Goal: Browse casually

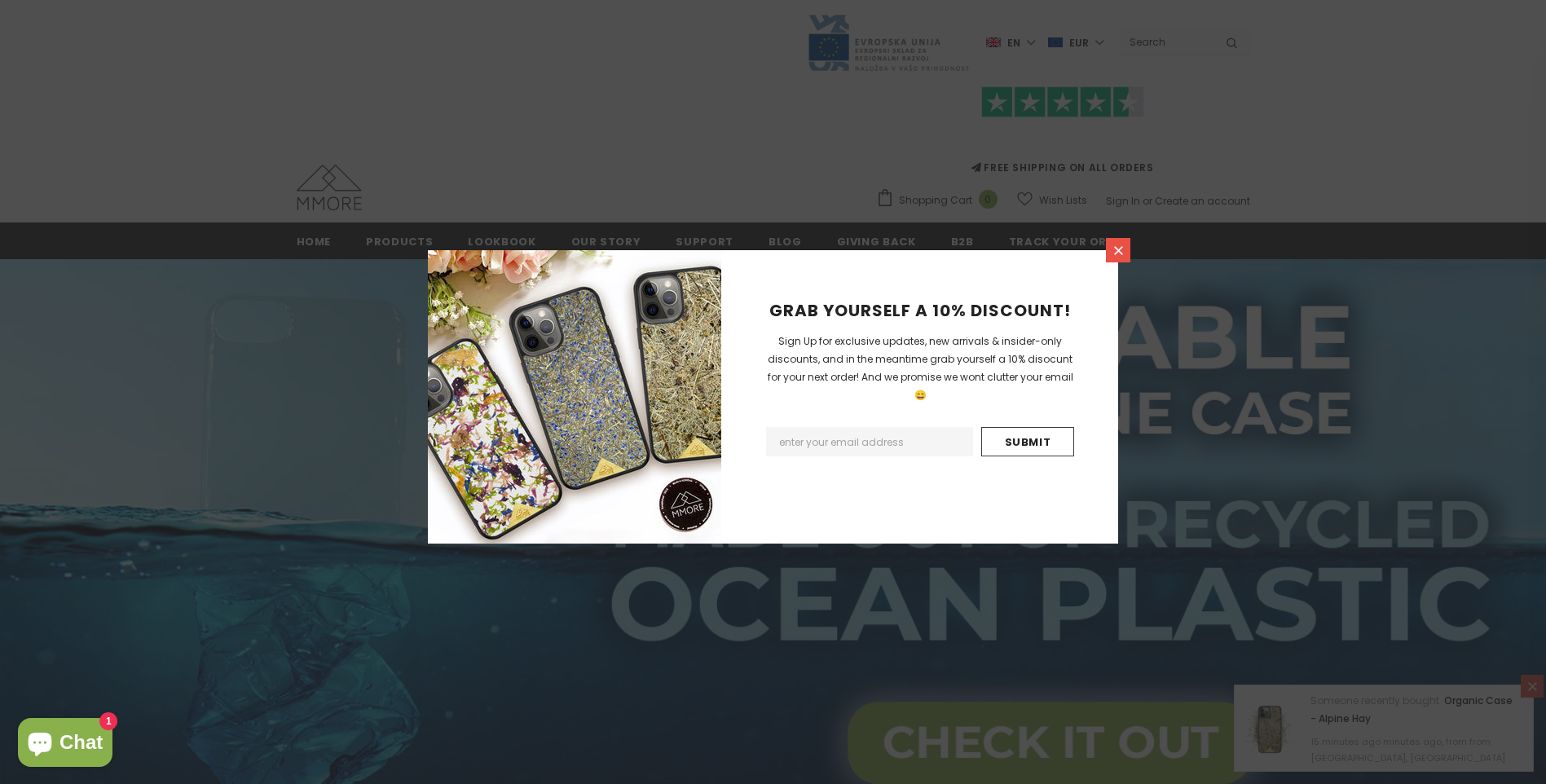
click at [1120, 247] on icon at bounding box center [1119, 250] width 9 height 9
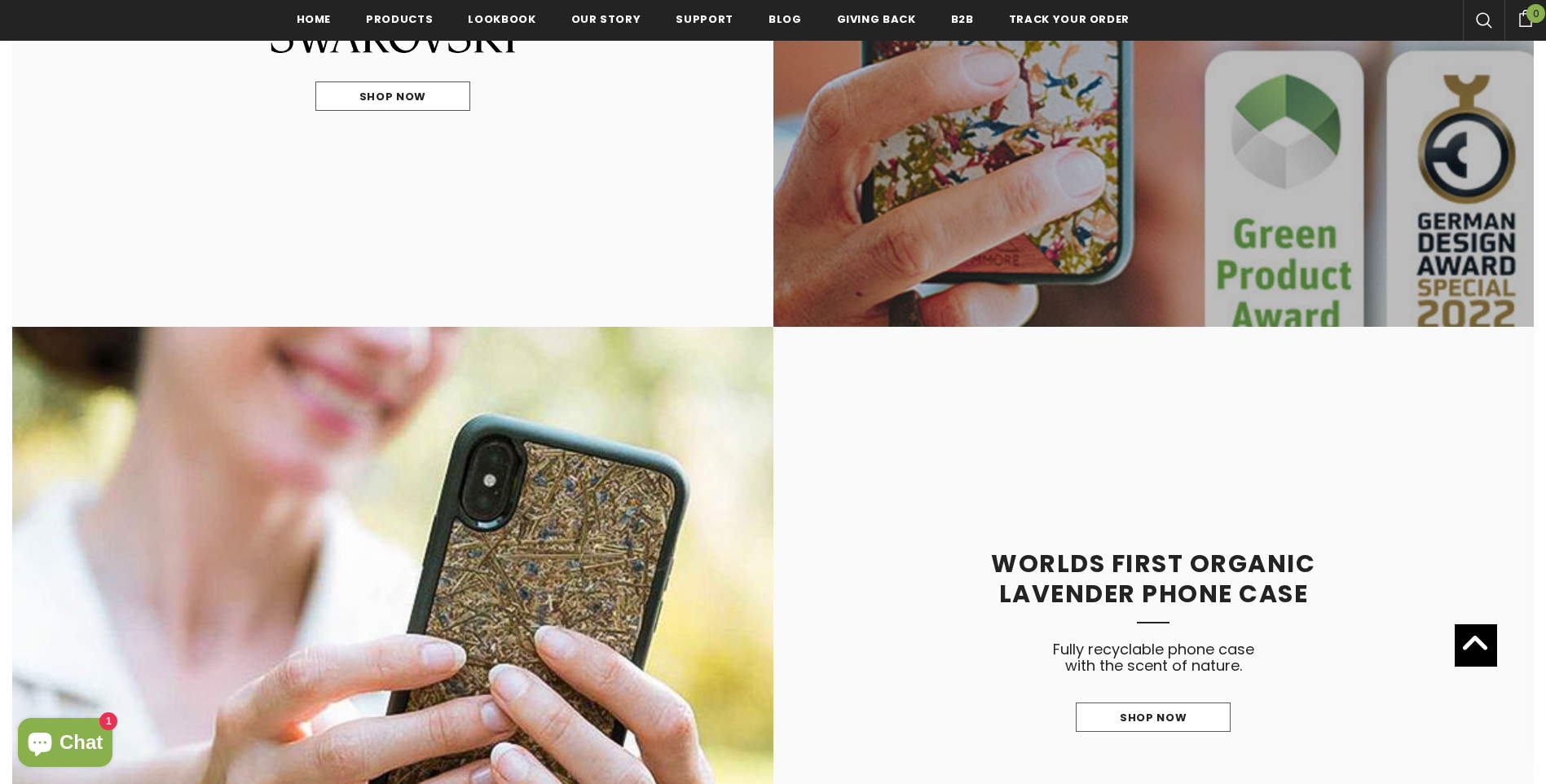
scroll to position [1960, 0]
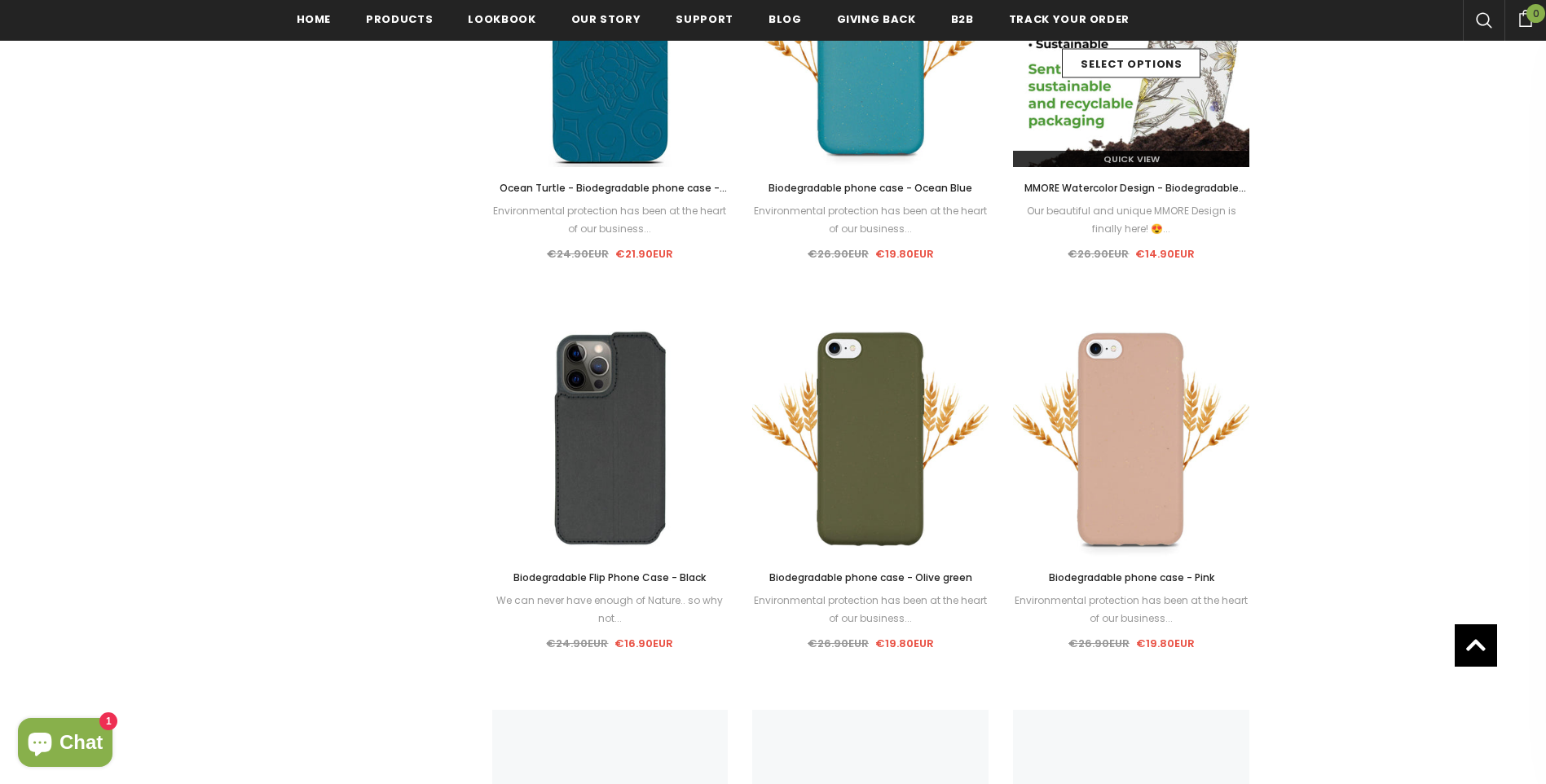
scroll to position [1133, 0]
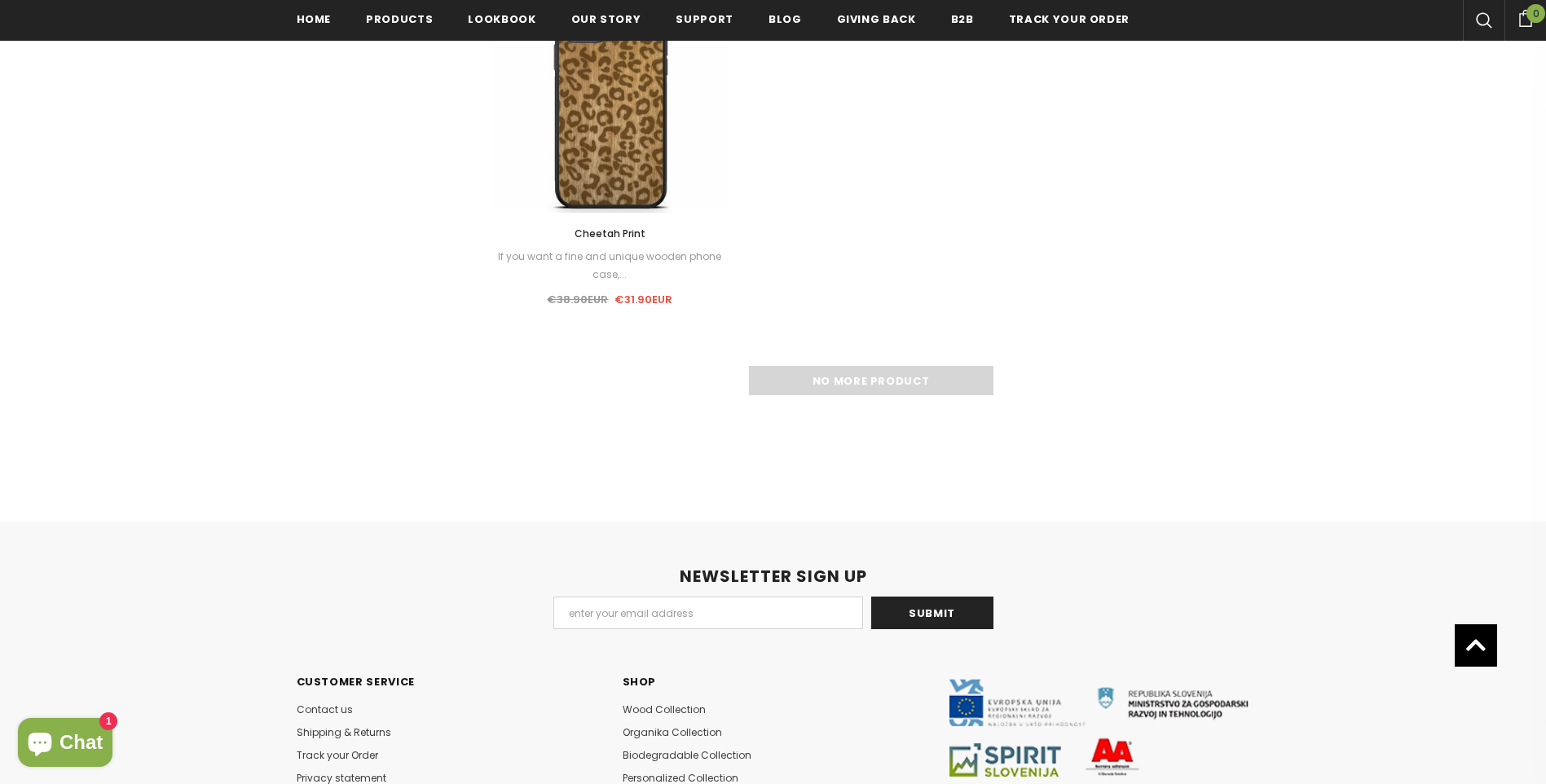
scroll to position [2437, 0]
